Goal: Information Seeking & Learning: Find specific fact

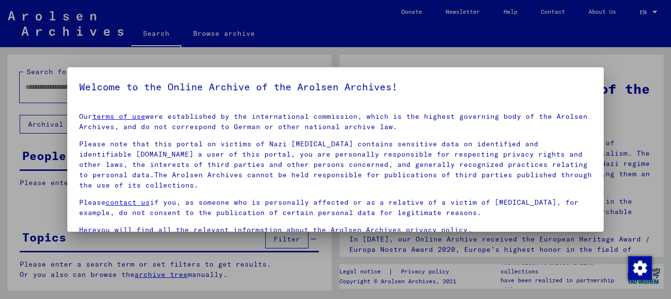
click at [478, 214] on p "Please contact us if you, as someone who is personally affected or as a relativ…" at bounding box center [335, 207] width 513 height 21
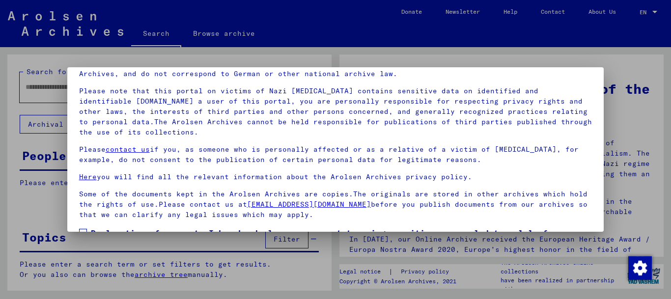
scroll to position [79, 0]
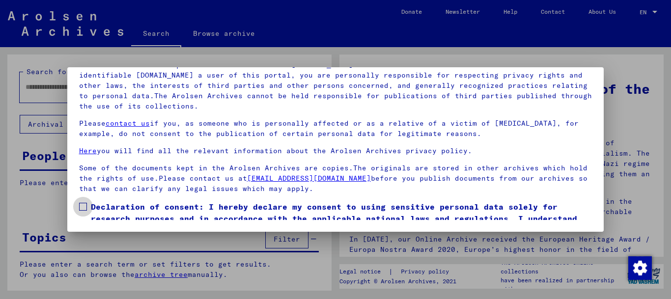
click at [83, 206] on span at bounding box center [83, 207] width 8 height 8
click at [575, 210] on span "Declaration of consent: I hereby declare my consent to using sensitive personal…" at bounding box center [341, 218] width 501 height 35
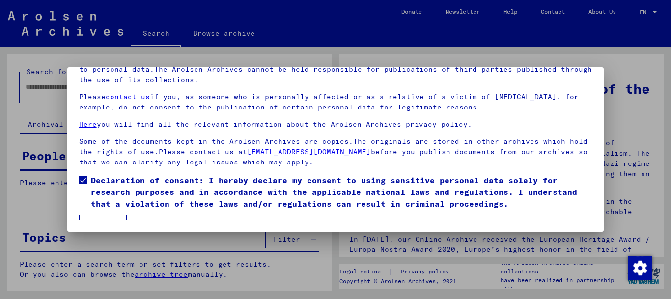
scroll to position [40, 0]
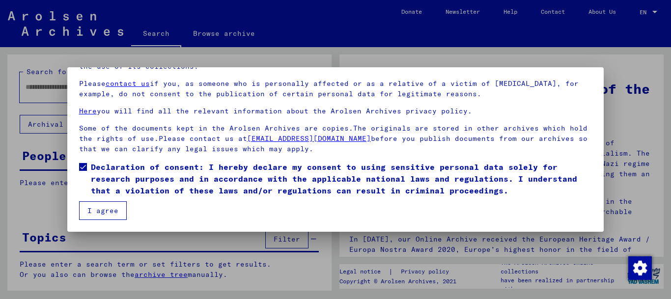
click at [100, 212] on button "I agree" at bounding box center [103, 210] width 48 height 19
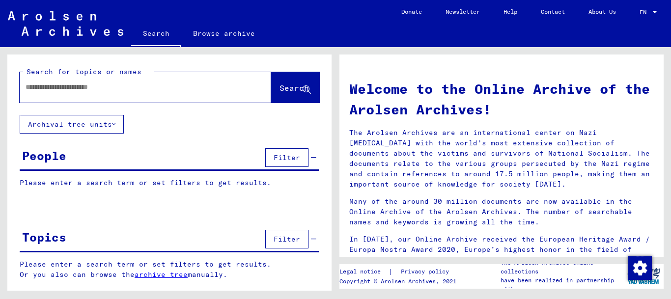
click at [27, 85] on input "text" at bounding box center [134, 87] width 216 height 10
type input "*"
type input "**********"
click at [279, 86] on span "Search" at bounding box center [293, 88] width 29 height 10
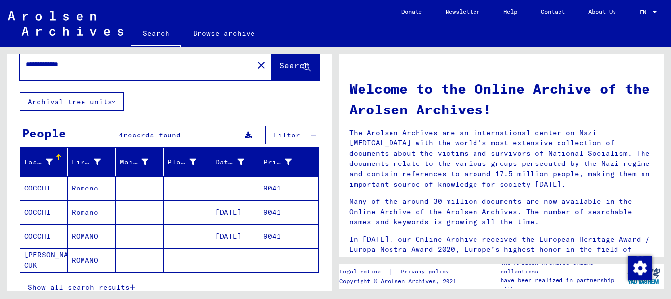
scroll to position [30, 0]
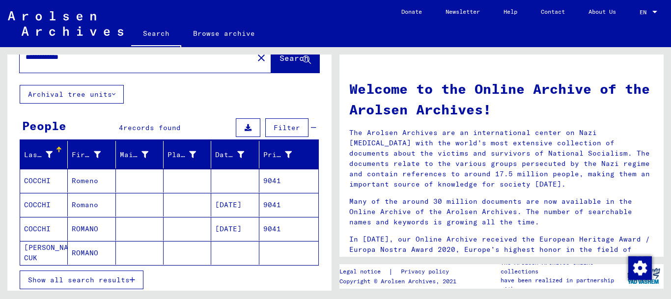
click at [83, 204] on mat-cell "Romano" at bounding box center [92, 205] width 48 height 24
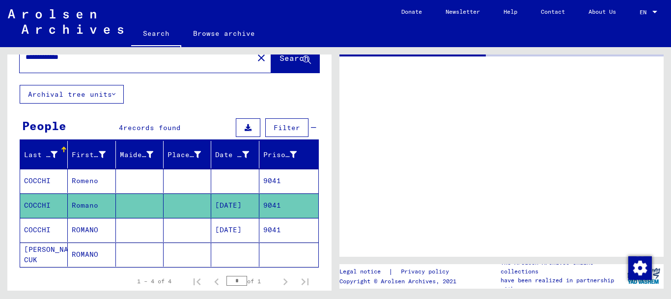
click at [83, 204] on mat-cell "Romano" at bounding box center [92, 206] width 48 height 24
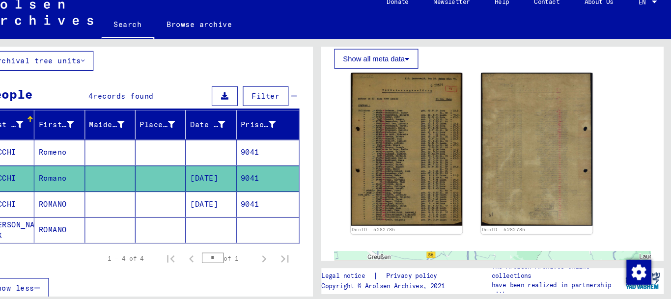
scroll to position [223, 0]
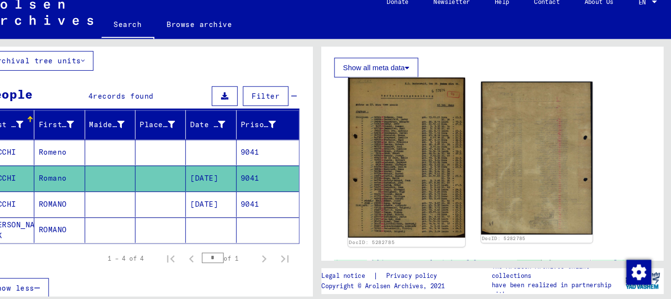
click at [412, 173] on img at bounding box center [420, 159] width 111 height 152
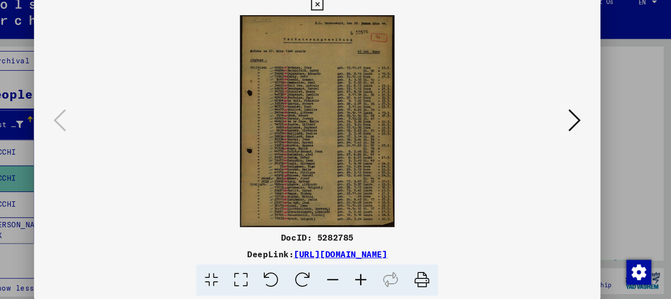
click at [412, 173] on img at bounding box center [336, 125] width 470 height 201
click at [376, 275] on icon at bounding box center [376, 276] width 27 height 30
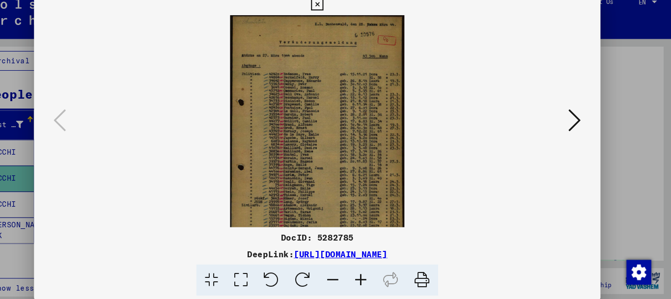
click at [376, 275] on icon at bounding box center [376, 276] width 27 height 30
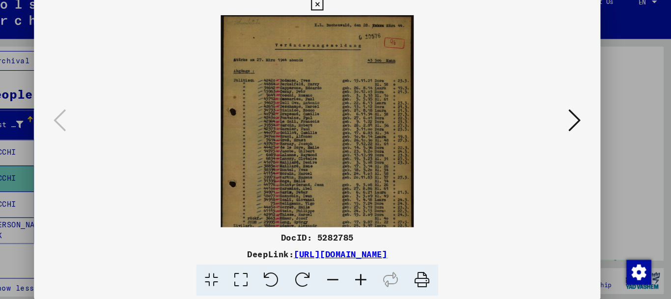
click at [376, 275] on icon at bounding box center [376, 276] width 27 height 30
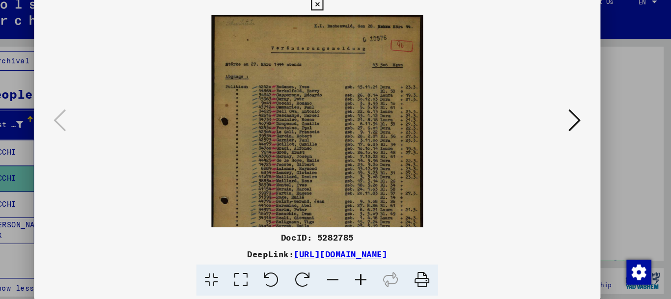
click at [376, 275] on icon at bounding box center [376, 276] width 27 height 30
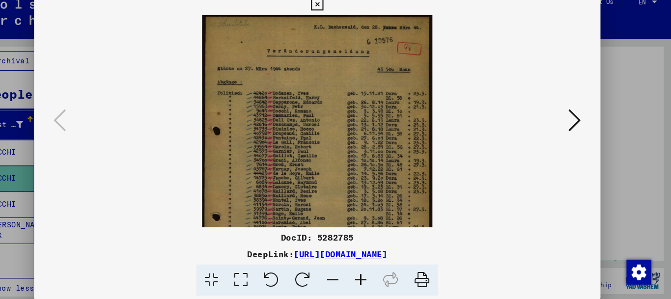
click at [376, 275] on icon at bounding box center [376, 276] width 27 height 30
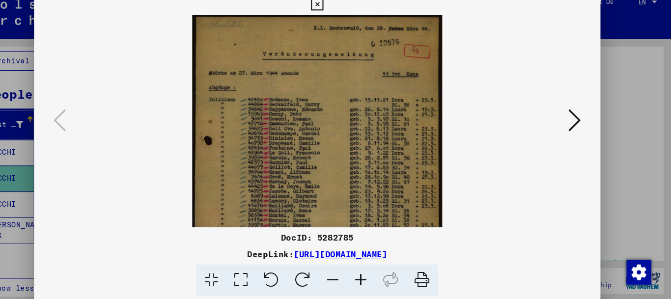
click at [376, 275] on icon at bounding box center [376, 276] width 27 height 30
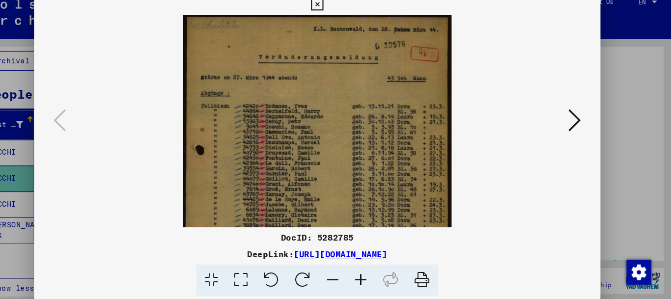
click at [376, 275] on icon at bounding box center [376, 276] width 27 height 30
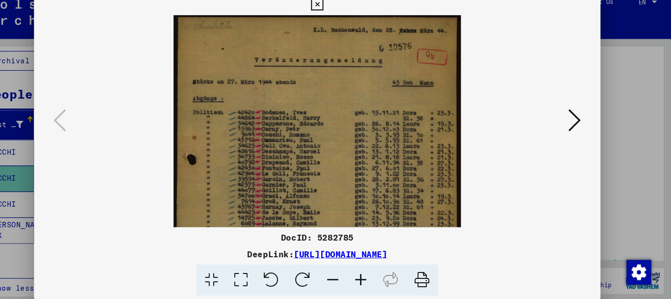
click at [376, 275] on icon at bounding box center [376, 276] width 27 height 30
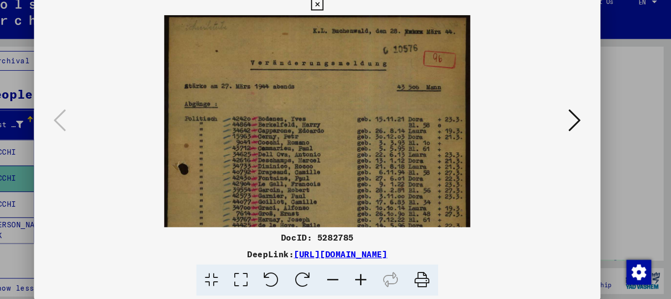
click at [376, 275] on icon at bounding box center [376, 276] width 27 height 30
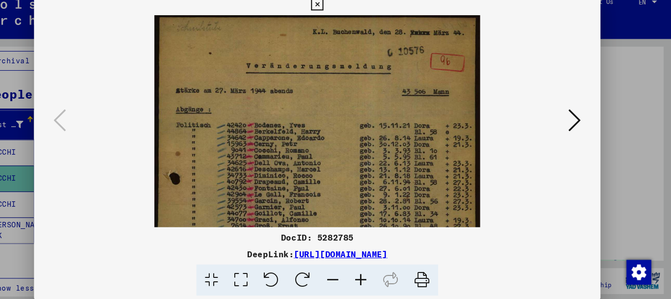
click at [376, 275] on icon at bounding box center [376, 276] width 27 height 30
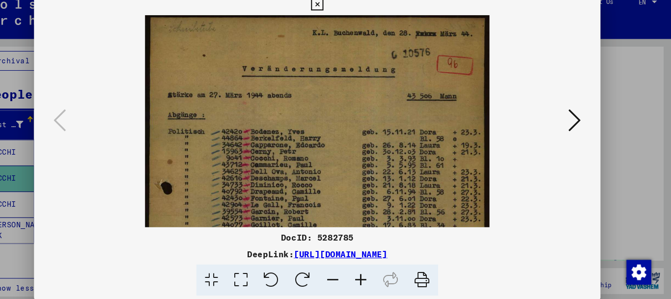
click at [376, 275] on icon at bounding box center [376, 276] width 27 height 30
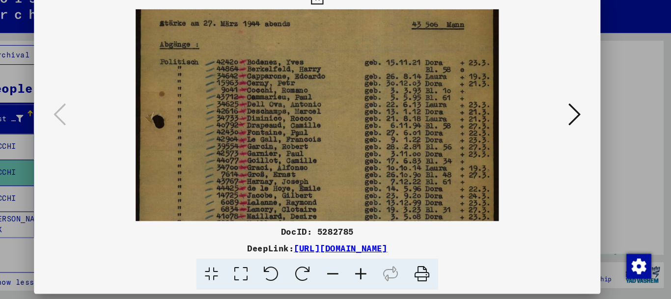
scroll to position [65, 0]
drag, startPoint x: 367, startPoint y: 208, endPoint x: 376, endPoint y: 141, distance: 66.8
click at [376, 141] on img at bounding box center [336, 194] width 344 height 471
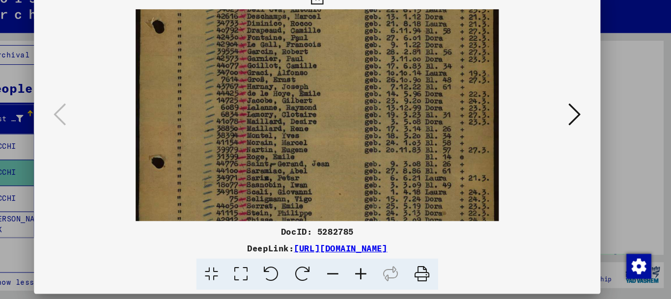
scroll to position [154, 0]
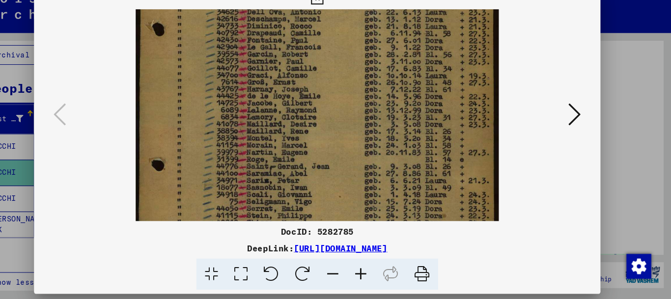
drag, startPoint x: 371, startPoint y: 203, endPoint x: 387, endPoint y: 113, distance: 90.8
click at [387, 113] on img at bounding box center [336, 106] width 344 height 471
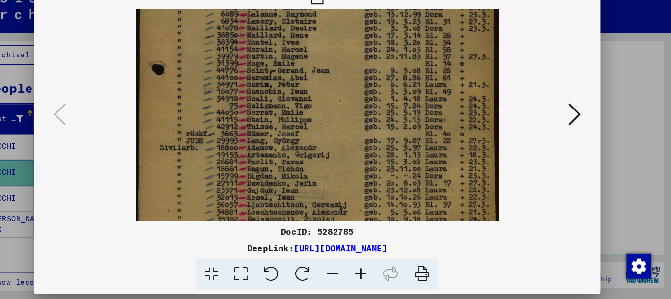
scroll to position [248, 0]
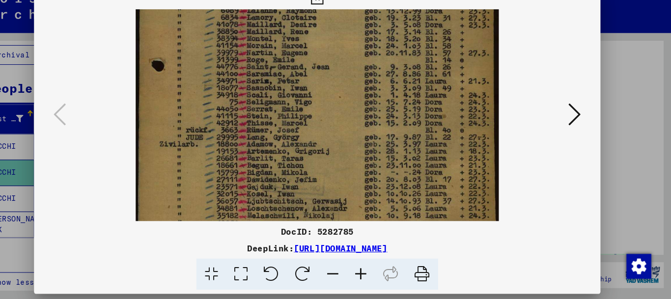
drag, startPoint x: 372, startPoint y: 201, endPoint x: 380, endPoint y: 105, distance: 96.6
click at [380, 105] on img at bounding box center [336, 12] width 344 height 471
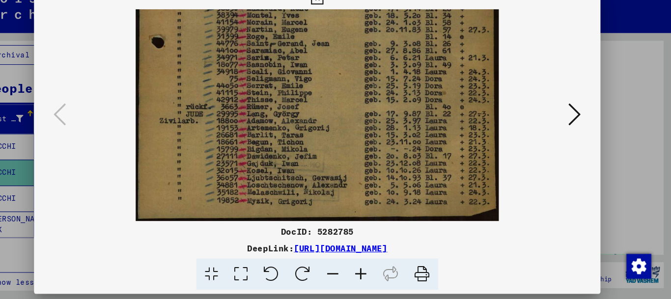
drag, startPoint x: 364, startPoint y: 187, endPoint x: 365, endPoint y: 142, distance: 45.2
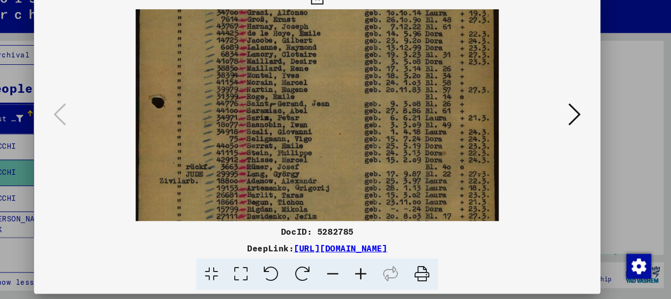
scroll to position [213, 0]
drag, startPoint x: 365, startPoint y: 88, endPoint x: 367, endPoint y: 149, distance: 60.5
click at [367, 149] on img at bounding box center [336, 47] width 344 height 471
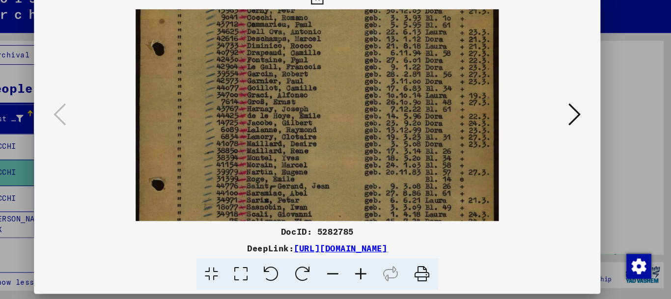
drag, startPoint x: 360, startPoint y: 83, endPoint x: 364, endPoint y: 163, distance: 79.7
click at [364, 163] on img at bounding box center [336, 124] width 344 height 471
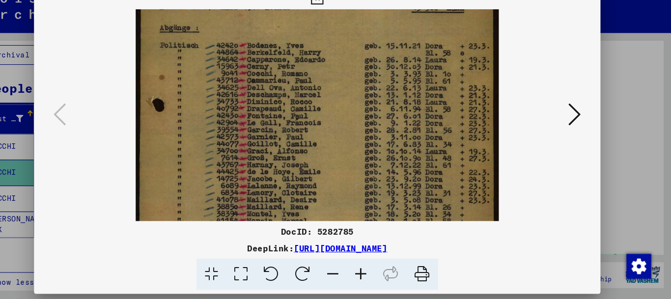
scroll to position [82, 0]
drag, startPoint x: 366, startPoint y: 90, endPoint x: 368, endPoint y: 146, distance: 55.5
click at [368, 146] on img at bounding box center [336, 178] width 344 height 471
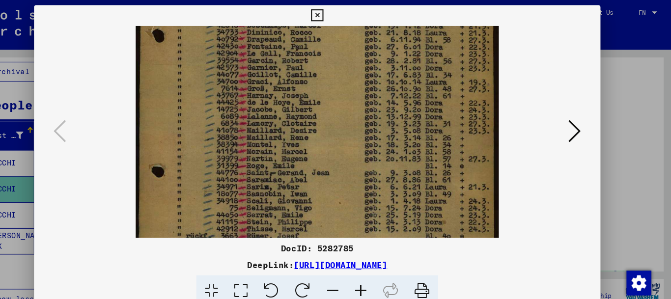
scroll to position [163, 0]
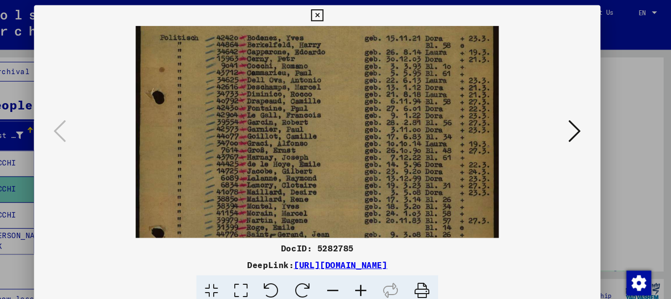
drag, startPoint x: 344, startPoint y: 164, endPoint x: 362, endPoint y: 140, distance: 29.7
click at [362, 140] on img at bounding box center [336, 154] width 344 height 471
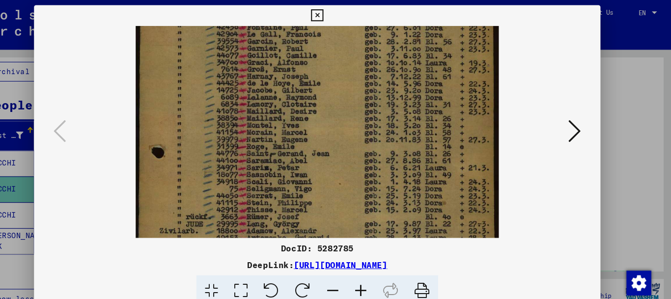
scroll to position [190, 0]
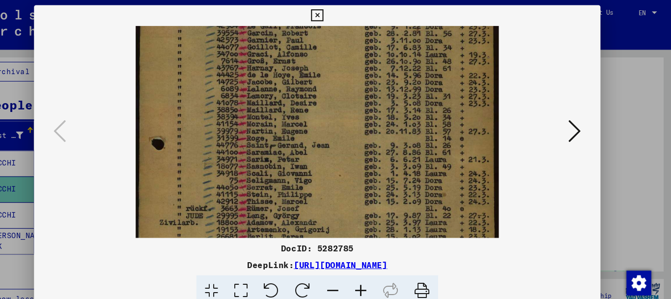
drag, startPoint x: 346, startPoint y: 189, endPoint x: 355, endPoint y: 106, distance: 83.5
click at [355, 106] on img at bounding box center [336, 70] width 344 height 471
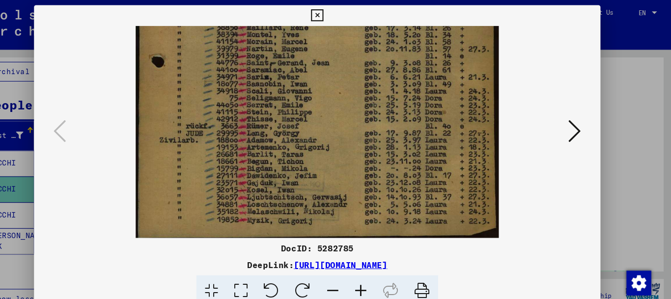
drag, startPoint x: 345, startPoint y: 183, endPoint x: 350, endPoint y: 95, distance: 88.0
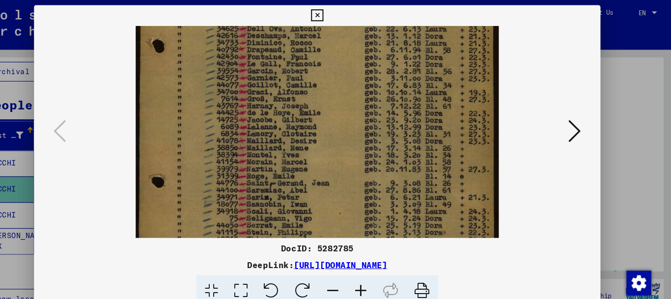
drag, startPoint x: 341, startPoint y: 160, endPoint x: 343, endPoint y: 213, distance: 52.6
click at [343, 213] on img at bounding box center [336, 106] width 344 height 471
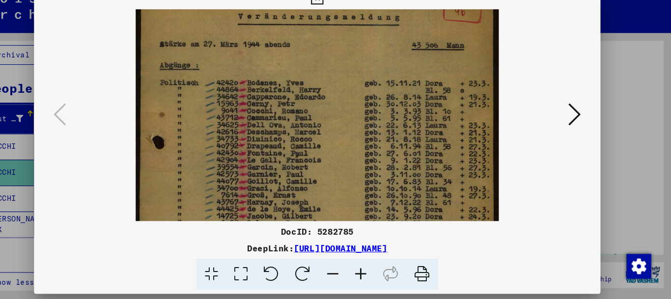
drag, startPoint x: 359, startPoint y: 70, endPoint x: 362, endPoint y: 176, distance: 106.6
click at [362, 176] on img at bounding box center [336, 213] width 344 height 471
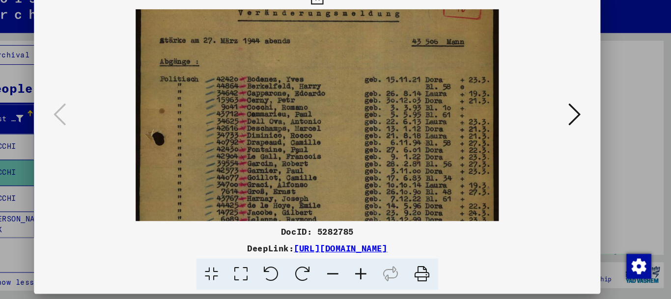
click at [359, 183] on img at bounding box center [336, 209] width 344 height 471
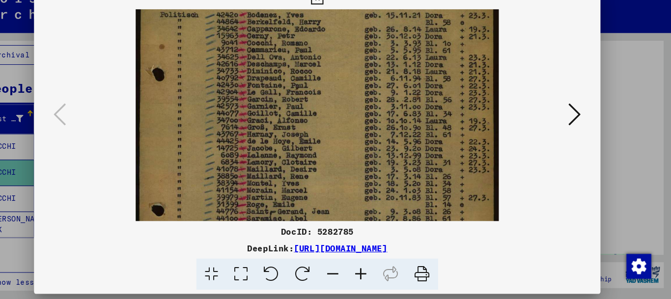
scroll to position [127, 0]
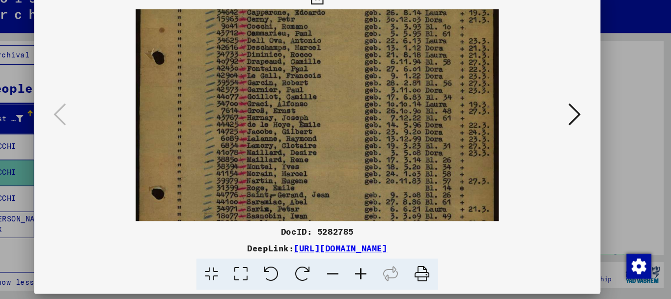
drag, startPoint x: 362, startPoint y: 213, endPoint x: 370, endPoint y: 135, distance: 78.5
click at [370, 135] on img at bounding box center [336, 133] width 344 height 471
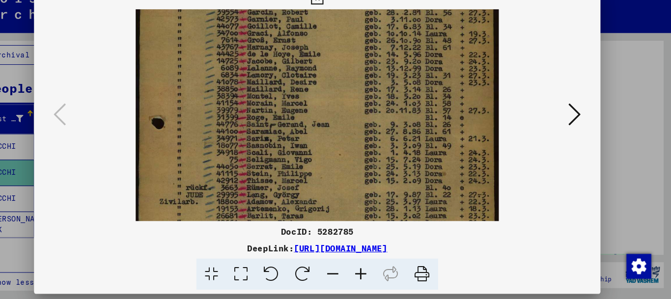
scroll to position [196, 0]
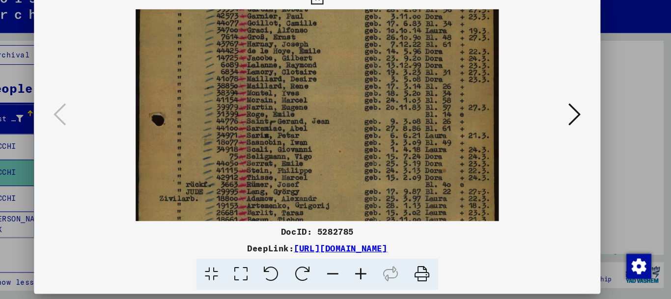
drag, startPoint x: 366, startPoint y: 197, endPoint x: 367, endPoint y: 125, distance: 72.2
click at [367, 125] on img at bounding box center [336, 63] width 344 height 471
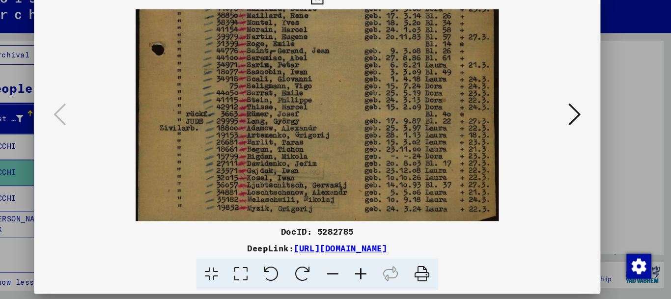
scroll to position [270, 0]
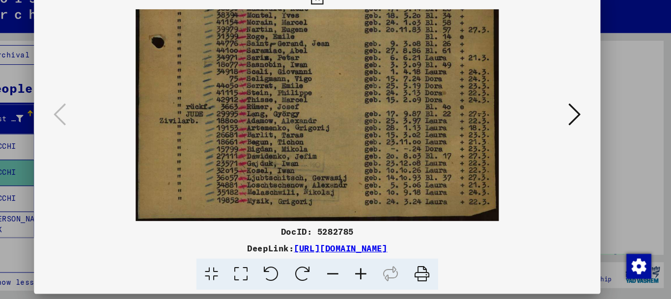
drag, startPoint x: 365, startPoint y: 210, endPoint x: 367, endPoint y: 133, distance: 76.7
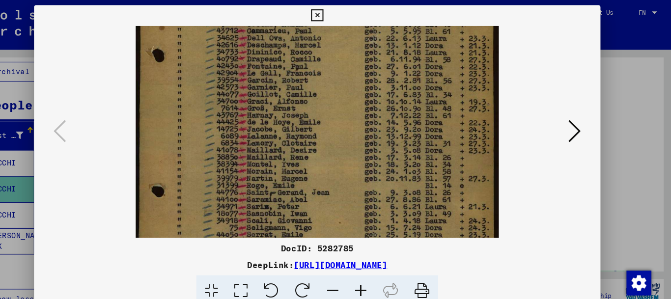
drag, startPoint x: 356, startPoint y: 48, endPoint x: 362, endPoint y: 171, distance: 124.0
click at [362, 171] on img at bounding box center [336, 115] width 344 height 471
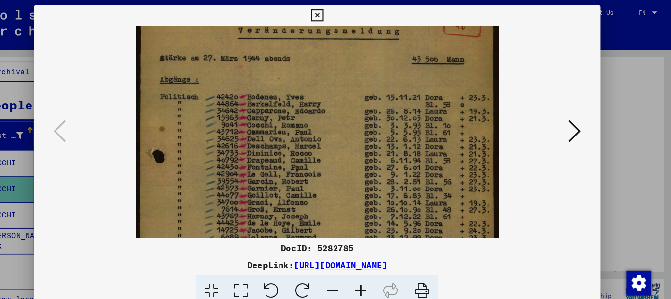
drag, startPoint x: 353, startPoint y: 71, endPoint x: 356, endPoint y: 169, distance: 98.7
click at [356, 169] on img at bounding box center [336, 210] width 344 height 471
click at [353, 194] on img at bounding box center [336, 209] width 344 height 471
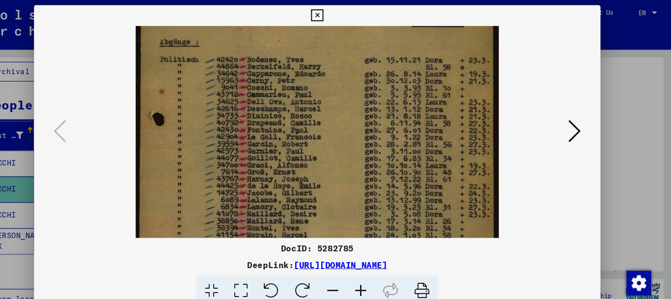
scroll to position [85, 0]
drag, startPoint x: 349, startPoint y: 180, endPoint x: 349, endPoint y: 143, distance: 36.8
click at [349, 143] on img at bounding box center [336, 175] width 344 height 471
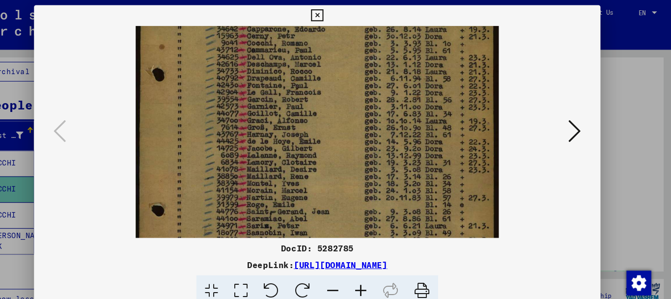
scroll to position [128, 0]
drag, startPoint x: 348, startPoint y: 181, endPoint x: 348, endPoint y: 136, distance: 45.2
click at [348, 136] on img at bounding box center [336, 132] width 344 height 471
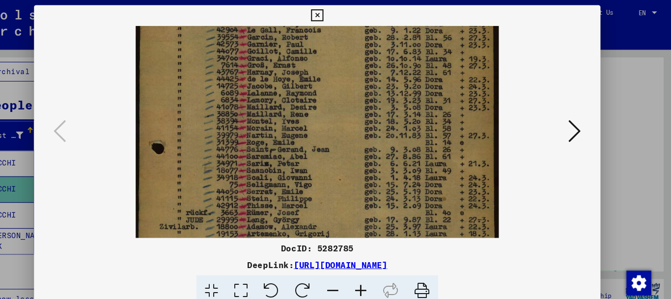
scroll to position [190, 0]
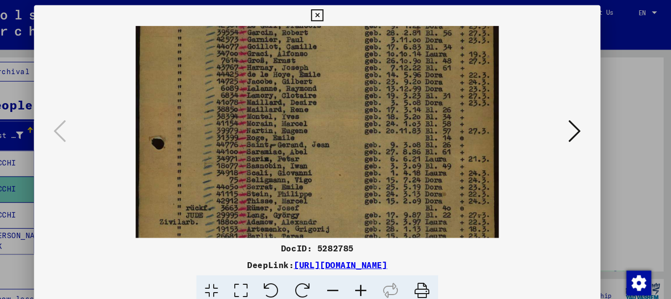
drag, startPoint x: 354, startPoint y: 185, endPoint x: 354, endPoint y: 121, distance: 63.8
click at [354, 121] on img at bounding box center [336, 69] width 344 height 471
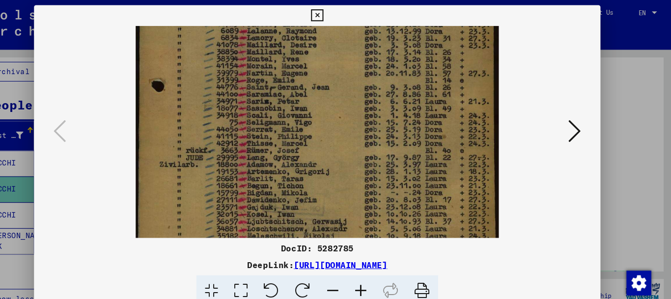
scroll to position [245, 0]
drag, startPoint x: 350, startPoint y: 185, endPoint x: 350, endPoint y: 129, distance: 56.0
click at [350, 129] on img at bounding box center [336, 14] width 344 height 471
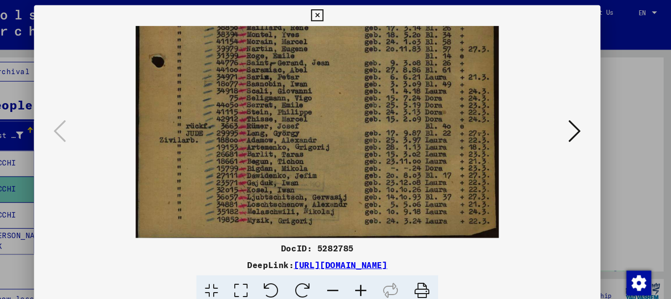
scroll to position [267, 0]
drag, startPoint x: 364, startPoint y: 181, endPoint x: 367, endPoint y: 108, distance: 73.3
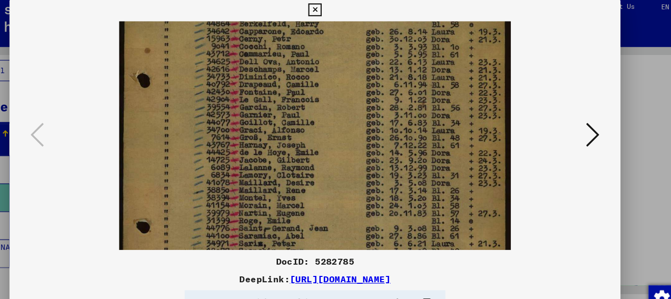
scroll to position [121, 0]
drag, startPoint x: 358, startPoint y: 64, endPoint x: 367, endPoint y: 205, distance: 141.8
click at [367, 205] on img at bounding box center [336, 138] width 344 height 471
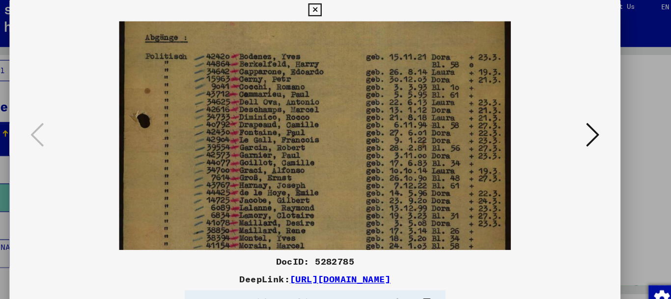
drag, startPoint x: 356, startPoint y: 160, endPoint x: 367, endPoint y: 191, distance: 32.8
click at [367, 191] on img at bounding box center [336, 174] width 344 height 471
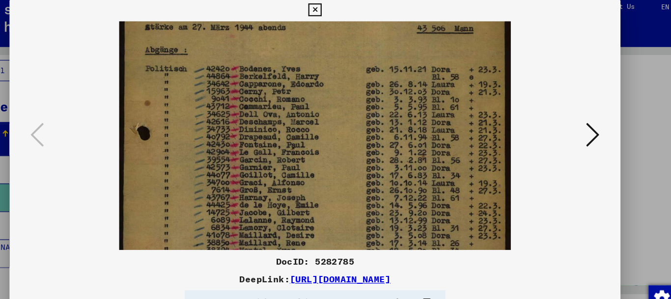
scroll to position [73, 0]
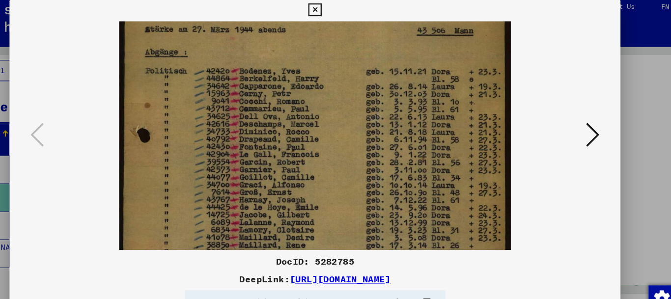
drag, startPoint x: 367, startPoint y: 191, endPoint x: 368, endPoint y: 212, distance: 21.1
click at [368, 212] on img at bounding box center [336, 187] width 344 height 471
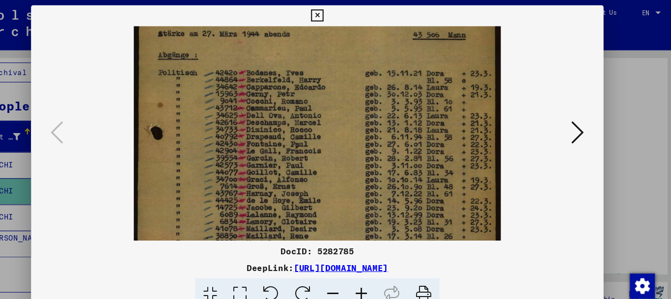
click at [580, 124] on icon at bounding box center [579, 124] width 12 height 24
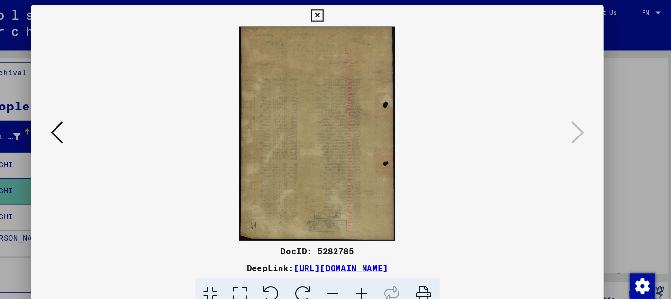
scroll to position [0, 0]
click at [341, 13] on icon at bounding box center [335, 15] width 11 height 12
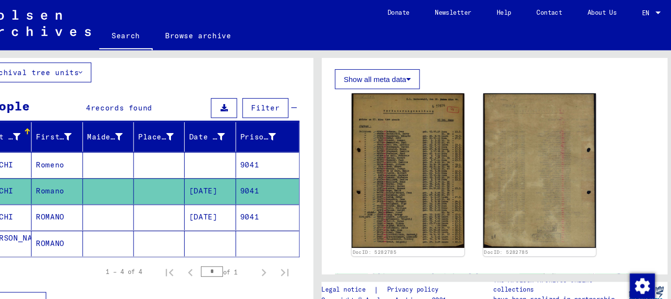
click at [138, 155] on mat-cell at bounding box center [140, 154] width 48 height 24
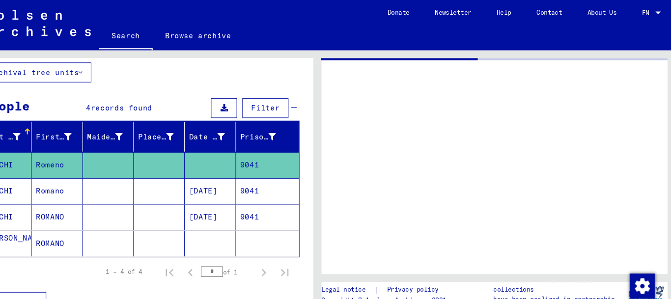
click at [138, 155] on mat-cell at bounding box center [140, 154] width 48 height 24
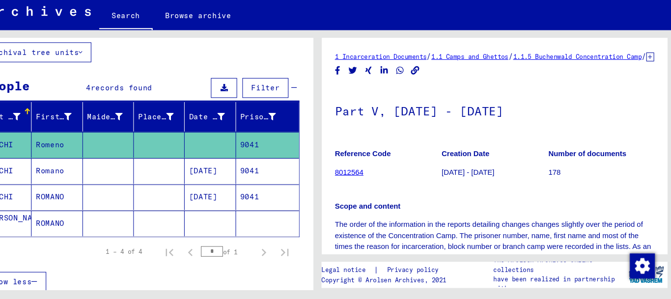
drag, startPoint x: 510, startPoint y: 211, endPoint x: 554, endPoint y: 218, distance: 45.2
click at [526, 225] on div "Scope and content The order of the information in the reports detailing changes…" at bounding box center [502, 235] width 300 height 81
click at [552, 218] on p "Scope and content" at bounding box center [502, 212] width 300 height 10
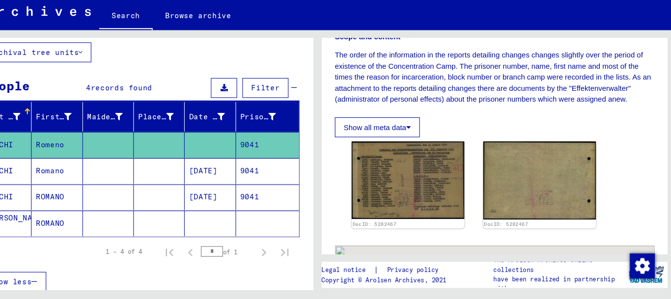
scroll to position [185, 0]
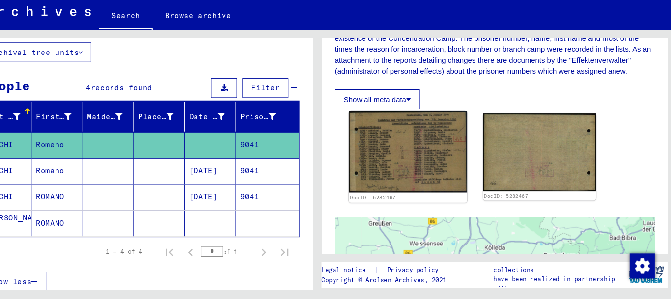
click at [433, 167] on img at bounding box center [420, 161] width 111 height 76
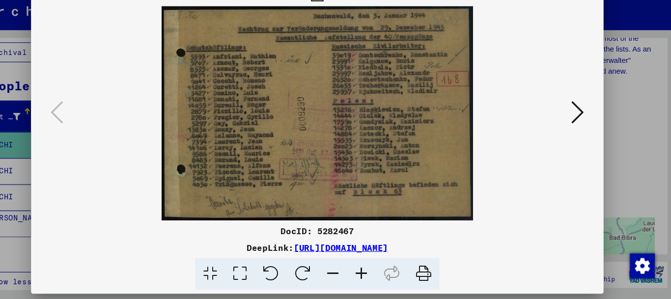
click at [327, 108] on img at bounding box center [336, 125] width 470 height 201
click at [582, 123] on icon at bounding box center [579, 124] width 12 height 24
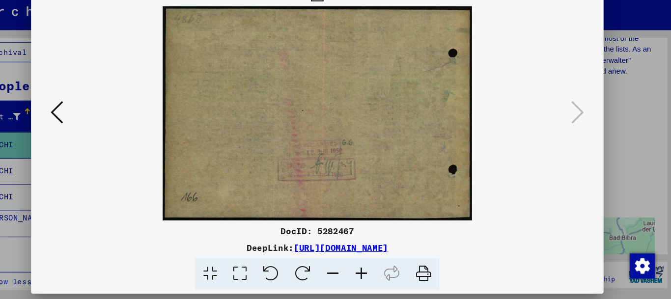
drag, startPoint x: 590, startPoint y: 43, endPoint x: 575, endPoint y: 106, distance: 64.7
click at [575, 106] on div at bounding box center [335, 125] width 537 height 201
drag, startPoint x: 575, startPoint y: 179, endPoint x: 571, endPoint y: 193, distance: 14.8
click at [571, 193] on div at bounding box center [335, 125] width 537 height 201
click at [351, 275] on icon at bounding box center [350, 276] width 27 height 30
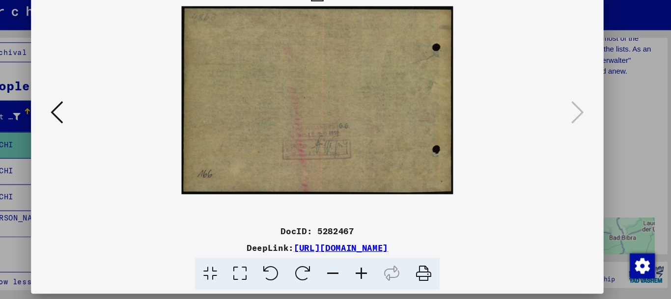
click at [341, 20] on icon at bounding box center [335, 15] width 11 height 12
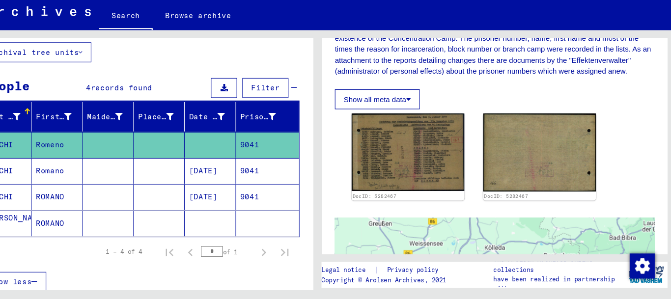
click at [89, 203] on mat-cell "ROMANO" at bounding box center [92, 204] width 48 height 24
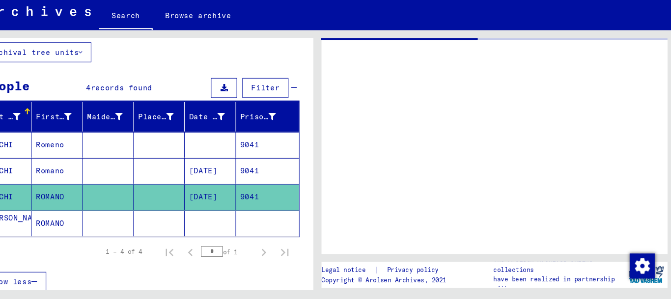
click at [89, 203] on mat-cell "ROMANO" at bounding box center [92, 204] width 48 height 24
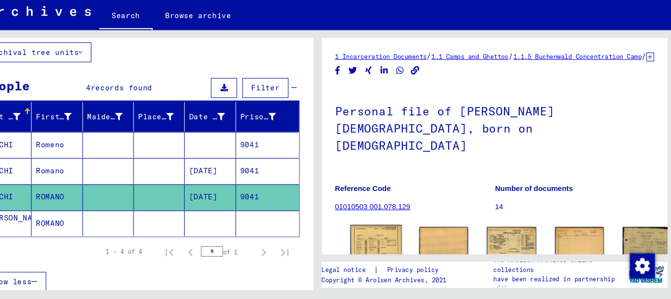
click at [385, 238] on img at bounding box center [390, 247] width 48 height 34
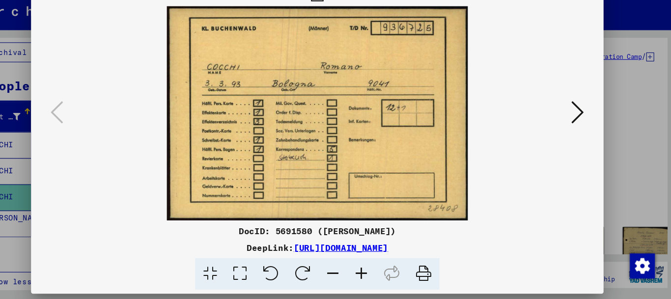
click at [580, 126] on icon at bounding box center [579, 124] width 12 height 24
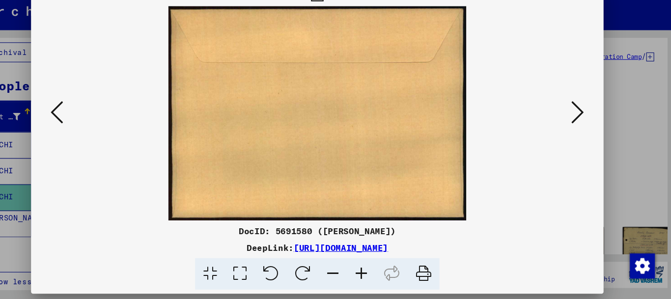
click at [580, 126] on icon at bounding box center [579, 124] width 12 height 24
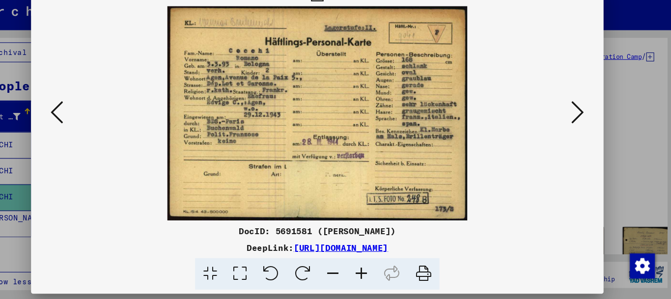
click at [376, 276] on icon at bounding box center [376, 276] width 27 height 30
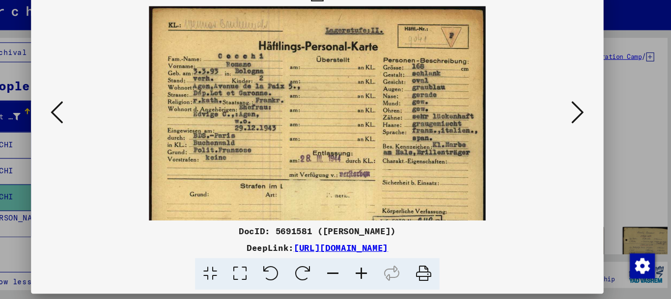
click at [376, 276] on icon at bounding box center [376, 276] width 27 height 30
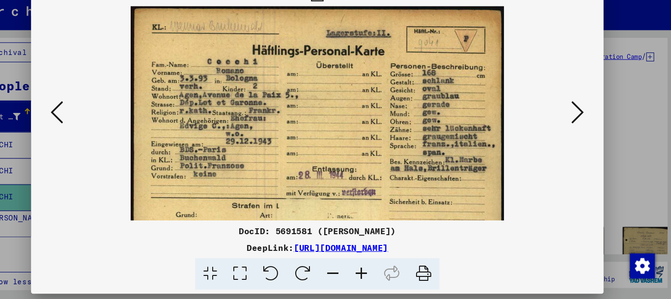
click at [580, 127] on icon at bounding box center [579, 124] width 12 height 24
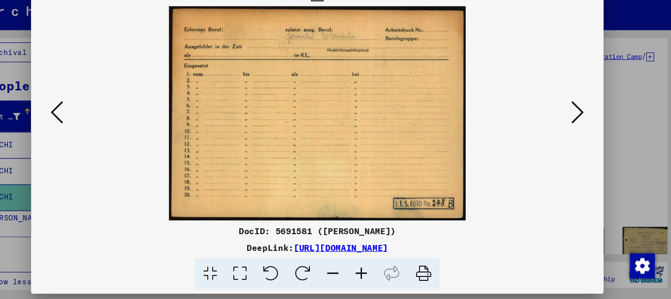
click at [580, 127] on icon at bounding box center [579, 124] width 12 height 24
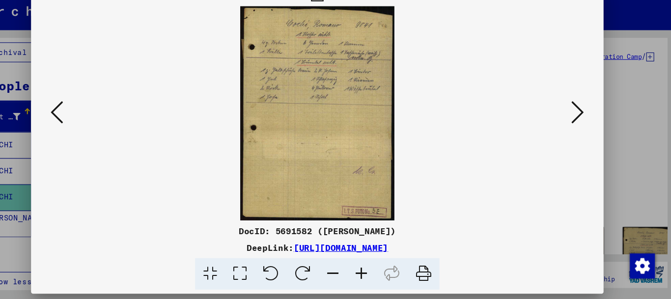
click at [376, 274] on icon at bounding box center [376, 276] width 27 height 30
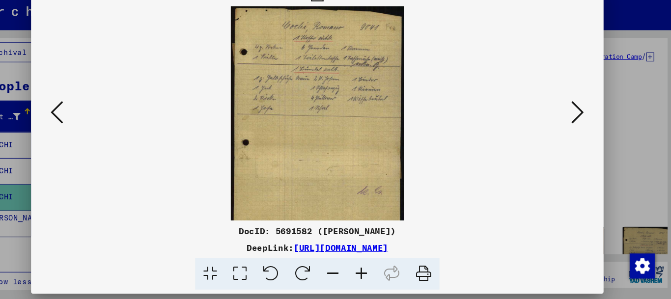
click at [376, 274] on icon at bounding box center [376, 276] width 27 height 30
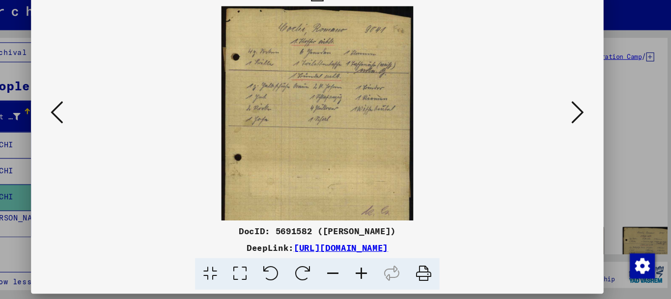
click at [376, 274] on icon at bounding box center [376, 276] width 27 height 30
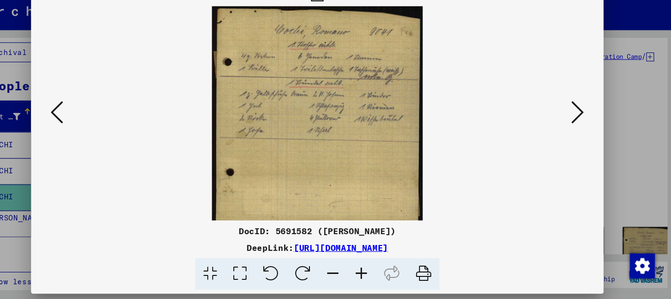
click at [376, 274] on icon at bounding box center [376, 276] width 27 height 30
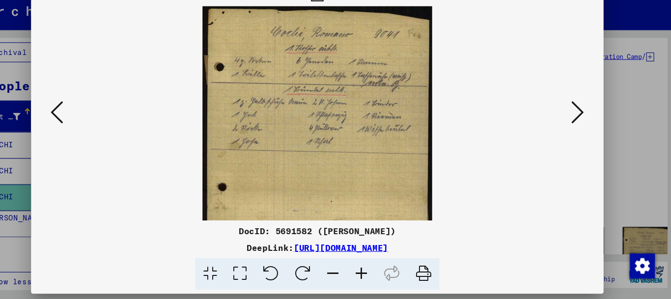
click at [580, 124] on icon at bounding box center [579, 124] width 12 height 24
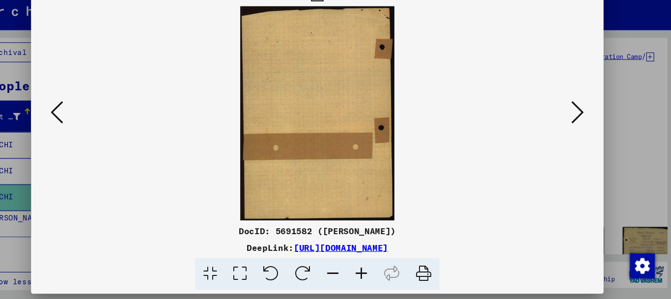
click at [580, 124] on icon at bounding box center [579, 124] width 12 height 24
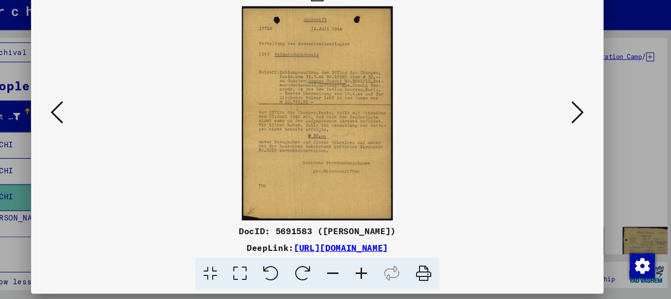
click at [376, 274] on icon at bounding box center [376, 276] width 27 height 30
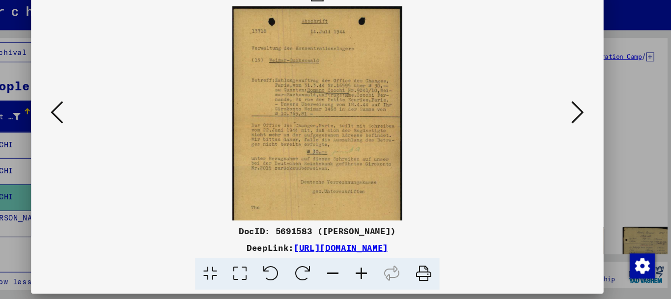
click at [376, 274] on icon at bounding box center [376, 276] width 27 height 30
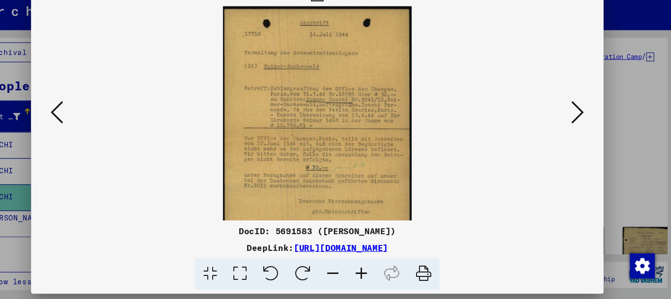
click at [376, 274] on icon at bounding box center [376, 276] width 27 height 30
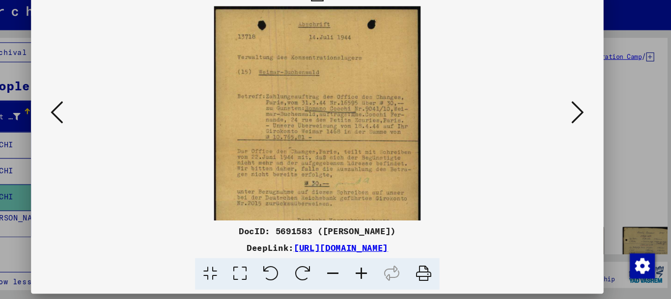
click at [376, 274] on icon at bounding box center [376, 276] width 27 height 30
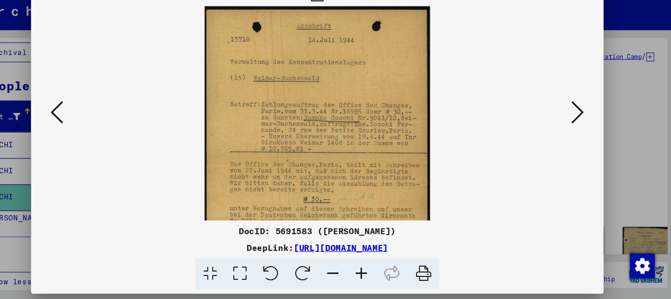
click at [376, 274] on icon at bounding box center [376, 276] width 27 height 30
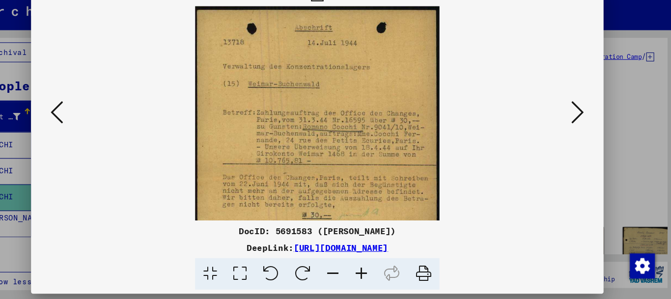
click at [376, 274] on icon at bounding box center [376, 276] width 27 height 30
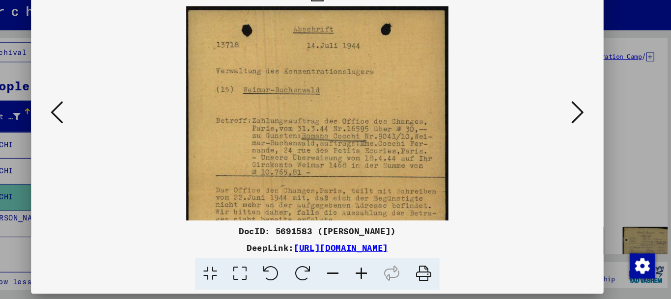
click at [376, 274] on icon at bounding box center [376, 276] width 27 height 30
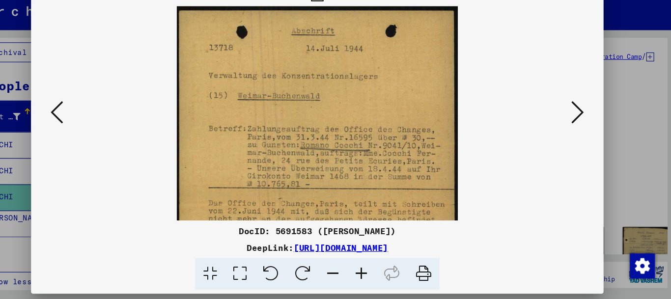
click at [376, 274] on icon at bounding box center [376, 276] width 27 height 30
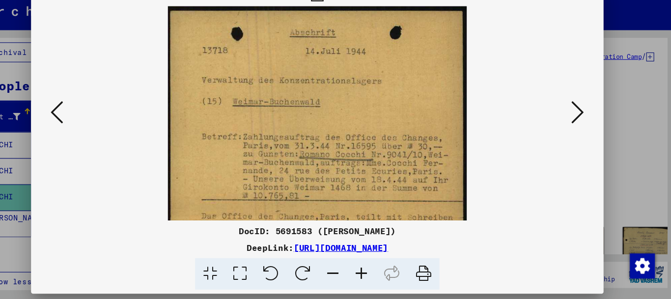
click at [376, 274] on icon at bounding box center [376, 276] width 27 height 30
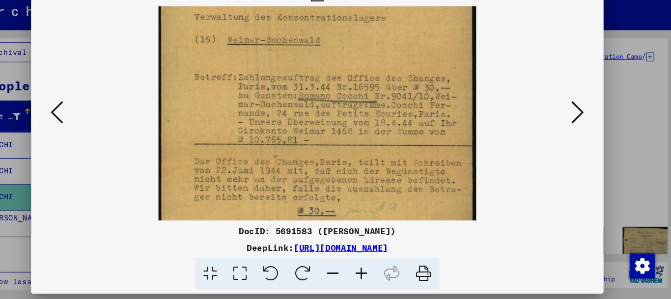
scroll to position [64, 0]
drag, startPoint x: 447, startPoint y: 198, endPoint x: 435, endPoint y: 132, distance: 68.0
click at [435, 132] on img at bounding box center [336, 172] width 298 height 422
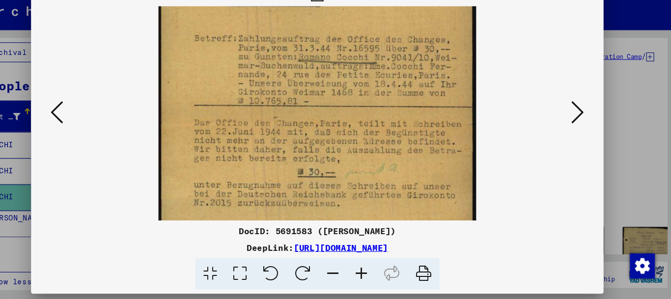
scroll to position [102, 0]
drag, startPoint x: 415, startPoint y: 210, endPoint x: 413, endPoint y: 169, distance: 40.8
click at [413, 169] on img at bounding box center [336, 134] width 298 height 422
drag, startPoint x: 220, startPoint y: 52, endPoint x: 208, endPoint y: 54, distance: 12.0
click at [208, 54] on img at bounding box center [336, 136] width 298 height 422
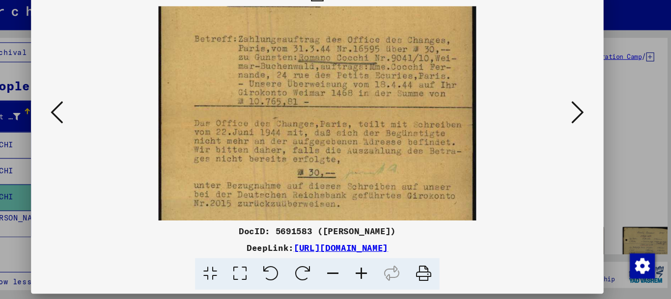
scroll to position [100, 0]
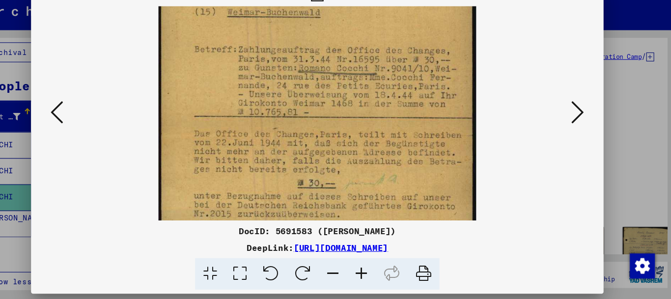
drag, startPoint x: 219, startPoint y: 55, endPoint x: 252, endPoint y: 63, distance: 34.5
click at [252, 63] on img at bounding box center [336, 146] width 298 height 422
